Goal: Task Accomplishment & Management: Use online tool/utility

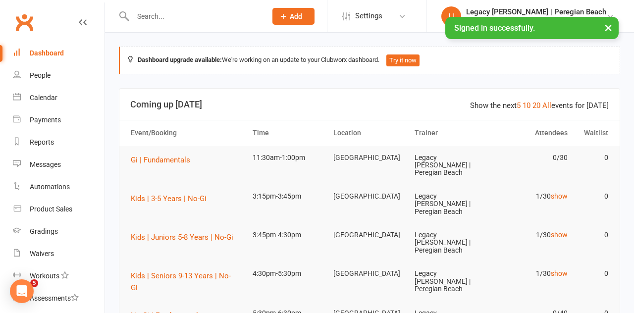
click at [562, 192] on link "show" at bounding box center [559, 196] width 17 height 8
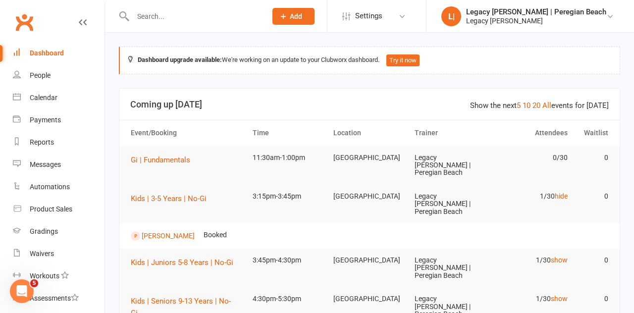
click at [565, 192] on link "hide" at bounding box center [561, 196] width 13 height 8
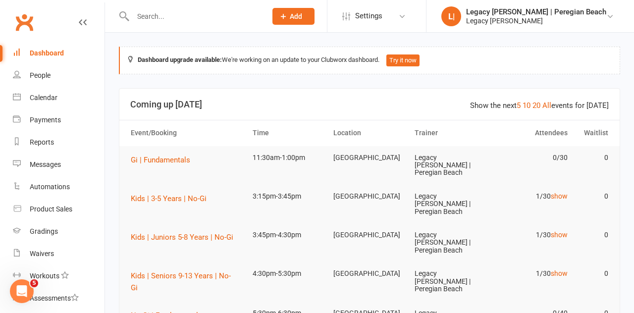
click at [564, 231] on link "show" at bounding box center [559, 235] width 17 height 8
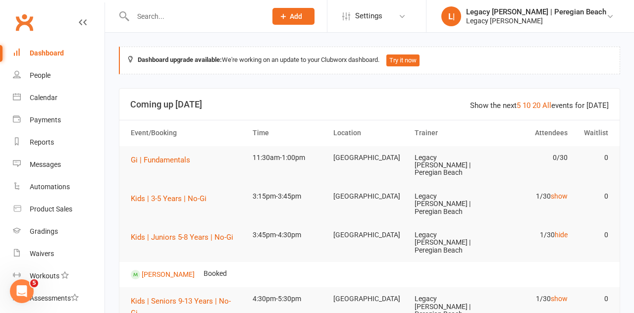
click at [566, 231] on link "hide" at bounding box center [561, 235] width 13 height 8
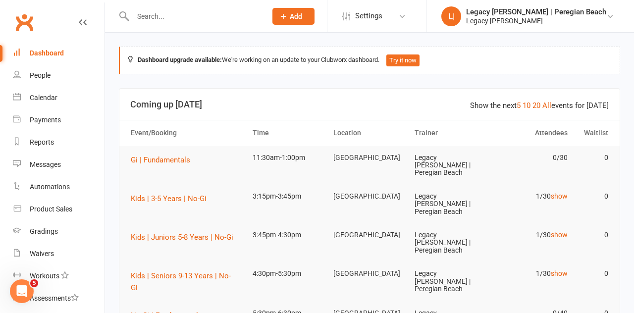
click at [562, 270] on link "show" at bounding box center [559, 274] width 17 height 8
click at [566, 270] on link "hide" at bounding box center [561, 274] width 13 height 8
click at [177, 161] on span "Gi | Fundamentals" at bounding box center [160, 160] width 59 height 9
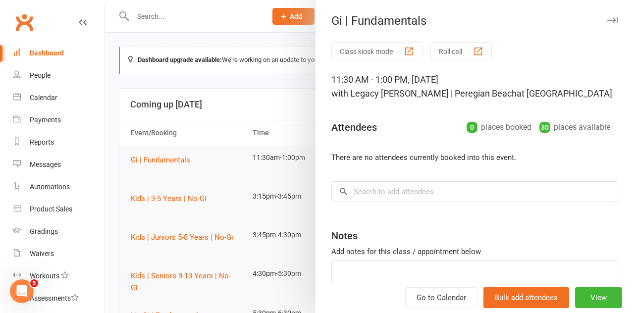
click at [387, 50] on button "Class kiosk mode" at bounding box center [376, 51] width 91 height 18
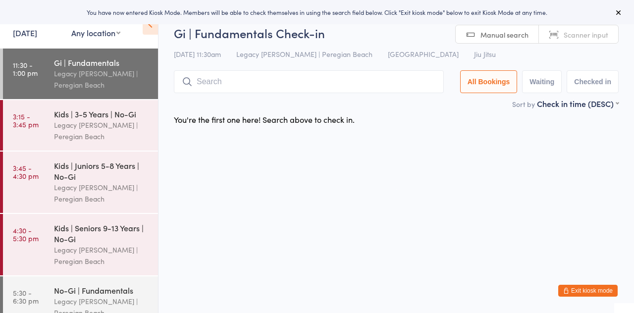
click at [151, 33] on icon at bounding box center [150, 24] width 15 height 21
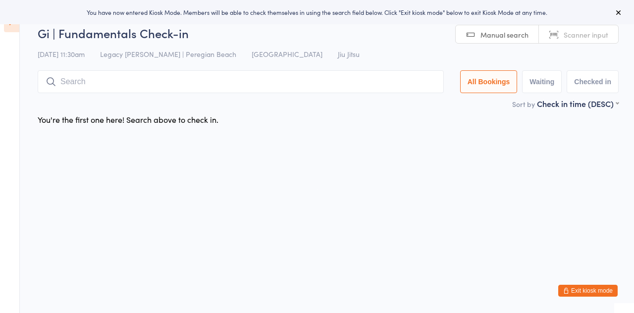
click at [617, 15] on icon at bounding box center [619, 12] width 8 height 8
